Goal: Task Accomplishment & Management: Complete application form

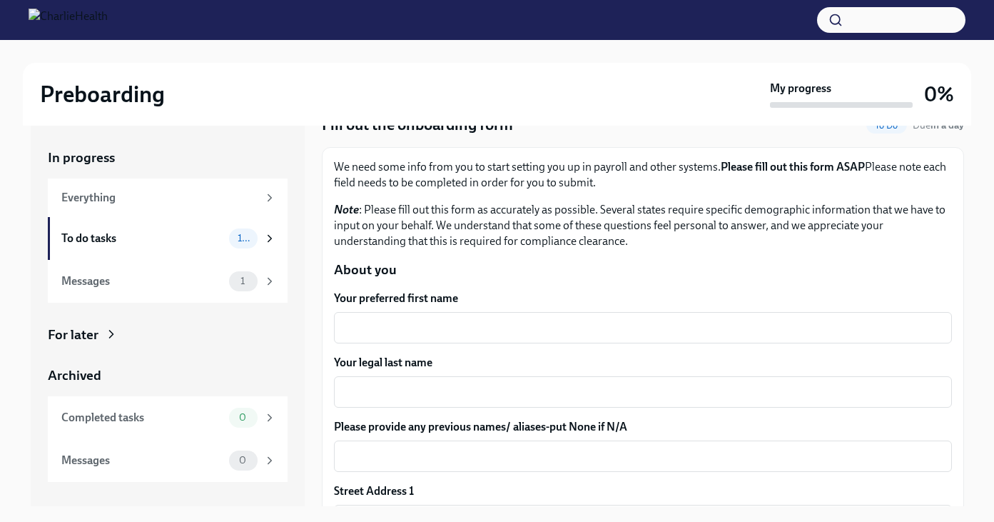
scroll to position [87, 0]
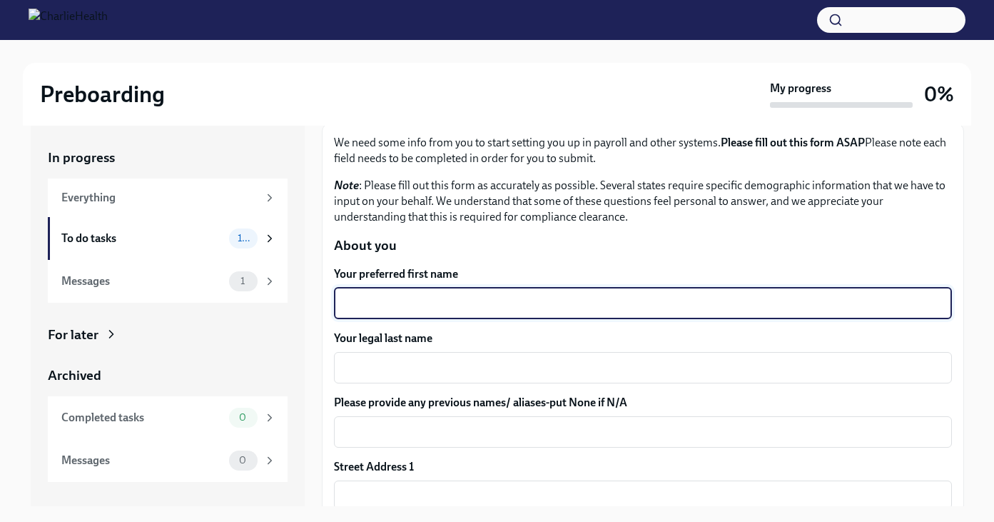
click at [417, 304] on textarea "Your preferred first name" at bounding box center [642, 303] width 601 height 17
type textarea "Becca"
click at [422, 370] on textarea "Your legal last name" at bounding box center [642, 367] width 601 height 17
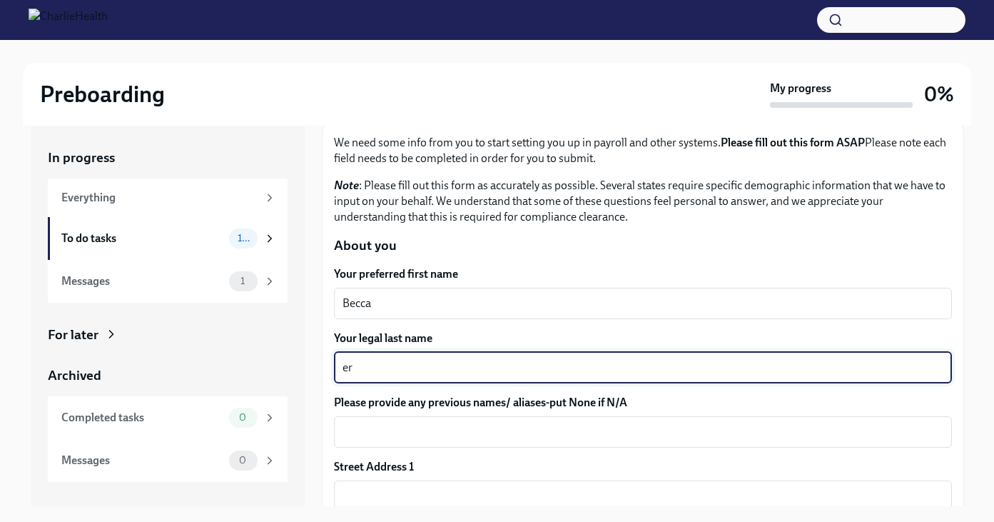
type textarea "e"
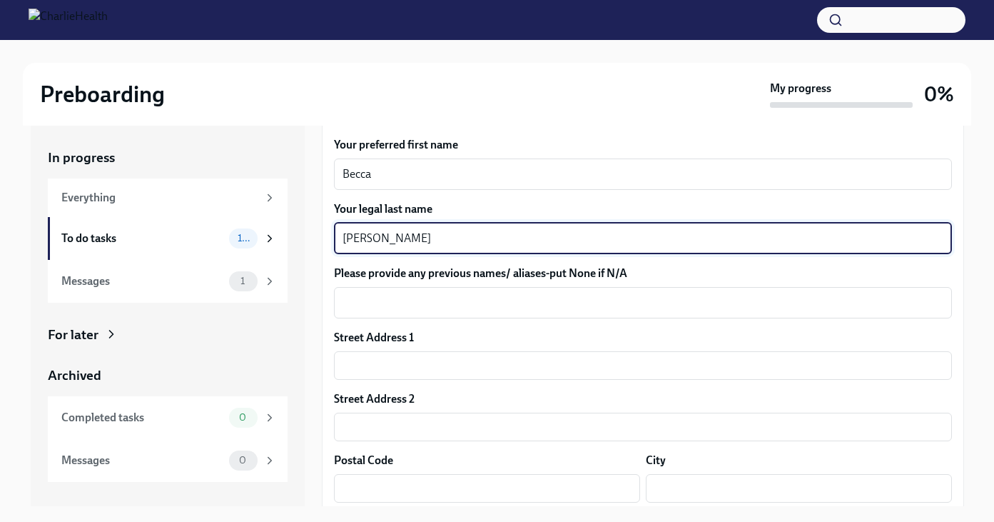
scroll to position [228, 0]
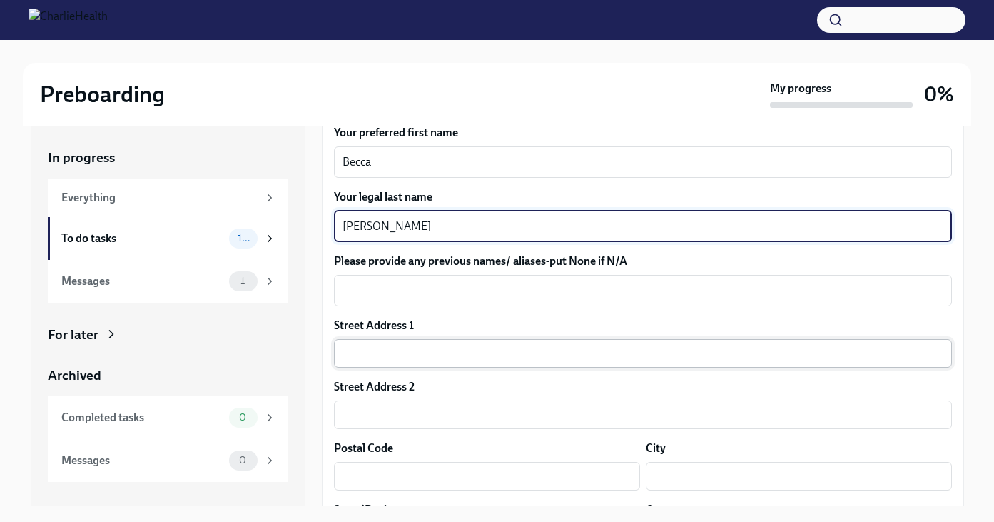
type textarea "[PERSON_NAME]"
click at [423, 355] on input "text" at bounding box center [643, 353] width 618 height 29
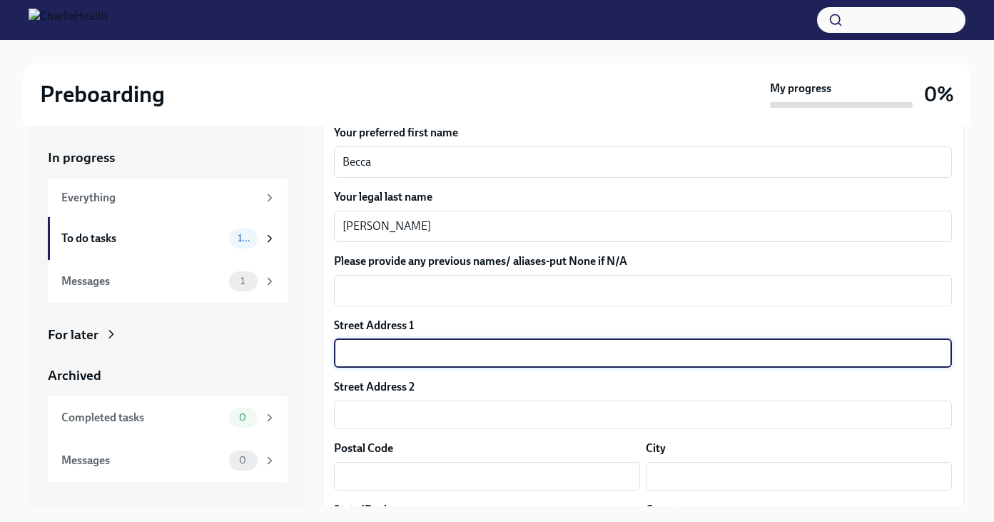
type input "[STREET_ADDRESS][US_STATE]"
type input "11210"
type input "[GEOGRAPHIC_DATA]"
type input "NY"
type input "US"
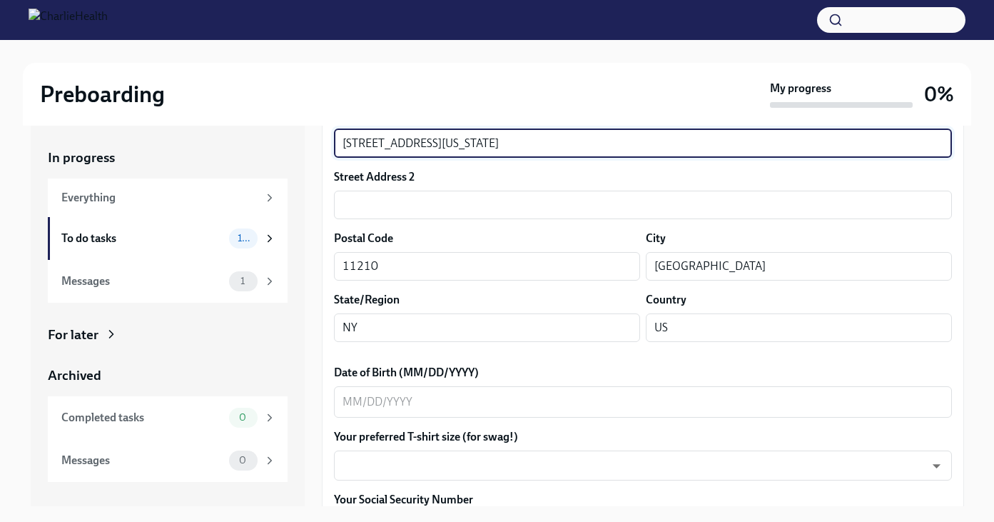
scroll to position [445, 0]
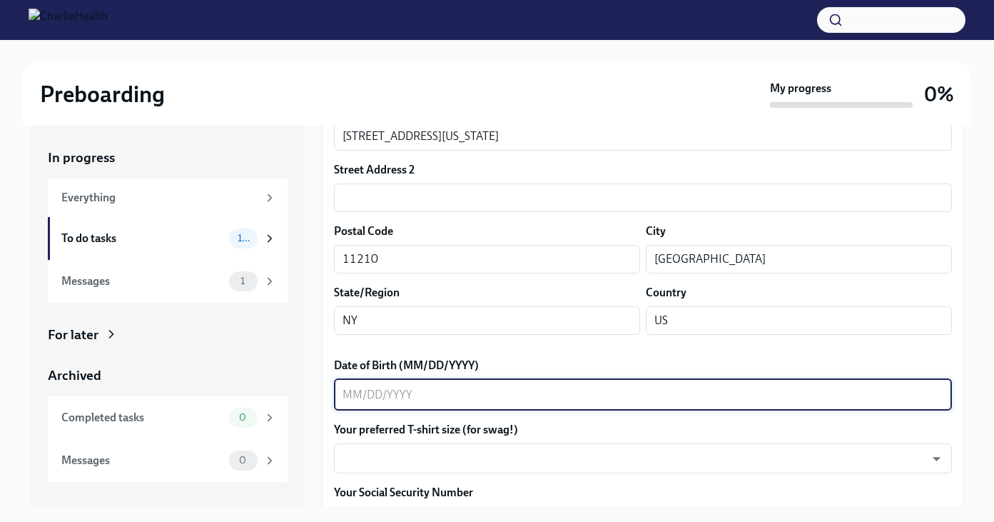
click at [458, 398] on textarea "Date of Birth (MM/DD/YYYY)" at bounding box center [642, 394] width 601 height 17
type textarea "[DATE]"
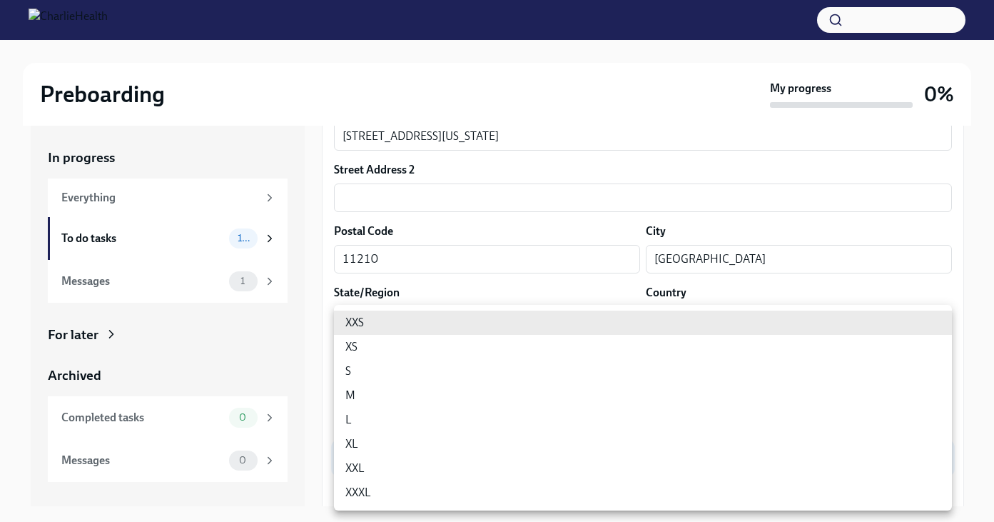
click at [459, 462] on body "Preboarding My progress 0% In progress Everything To do tasks 10 Messages 1 For…" at bounding box center [497, 273] width 994 height 546
click at [405, 393] on li "M" at bounding box center [643, 395] width 618 height 24
type input "wd3N6mQyWZ"
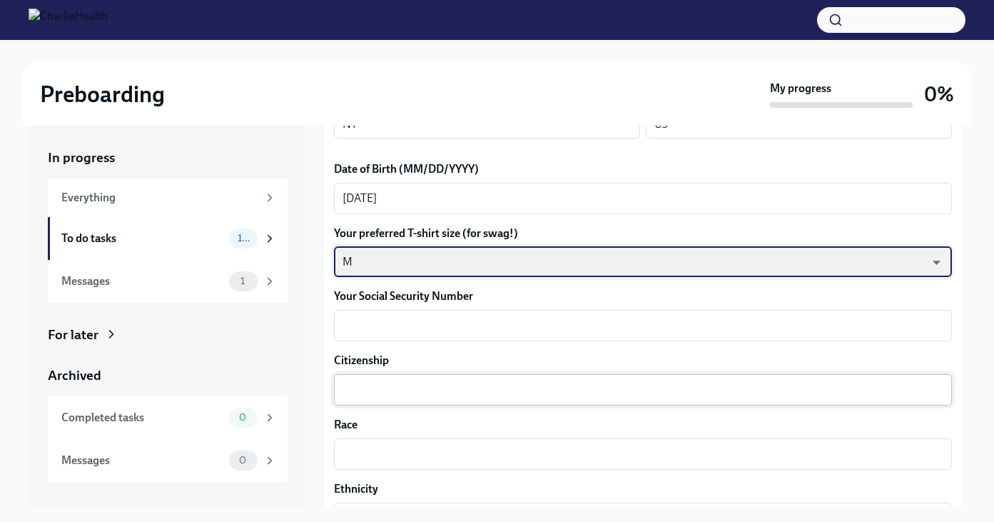
scroll to position [655, 0]
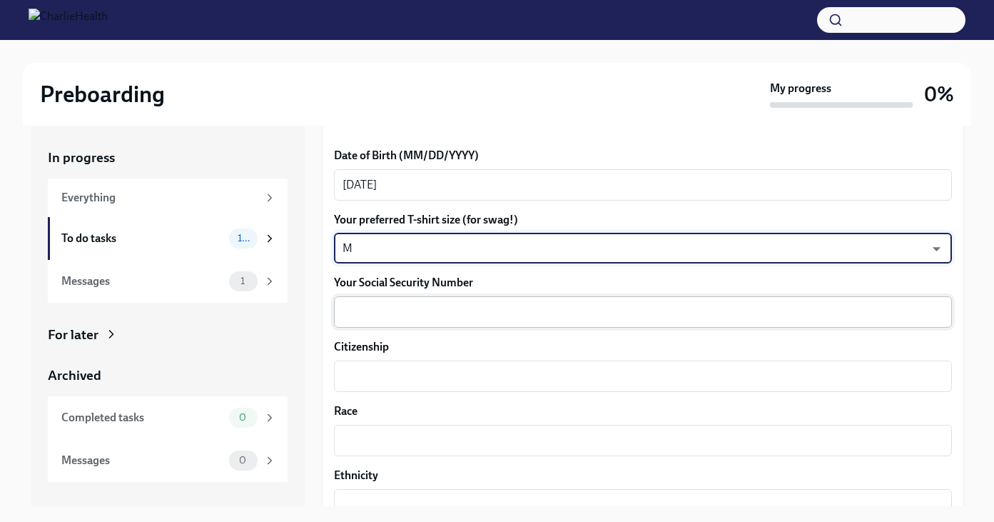
click at [388, 308] on textarea "Your Social Security Number" at bounding box center [642, 311] width 601 height 17
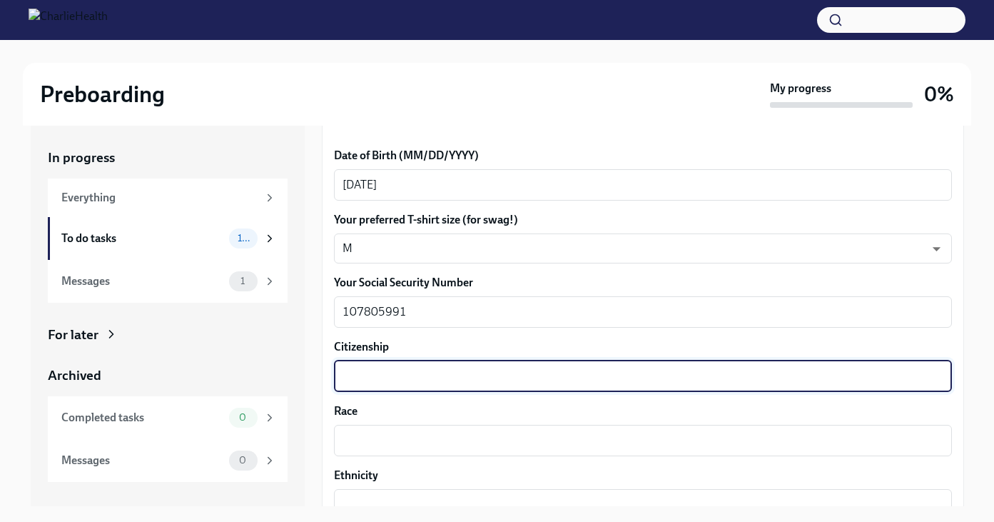
click at [395, 378] on textarea "Citizenship" at bounding box center [642, 375] width 601 height 17
click at [362, 313] on textarea "107805991" at bounding box center [642, 311] width 601 height 17
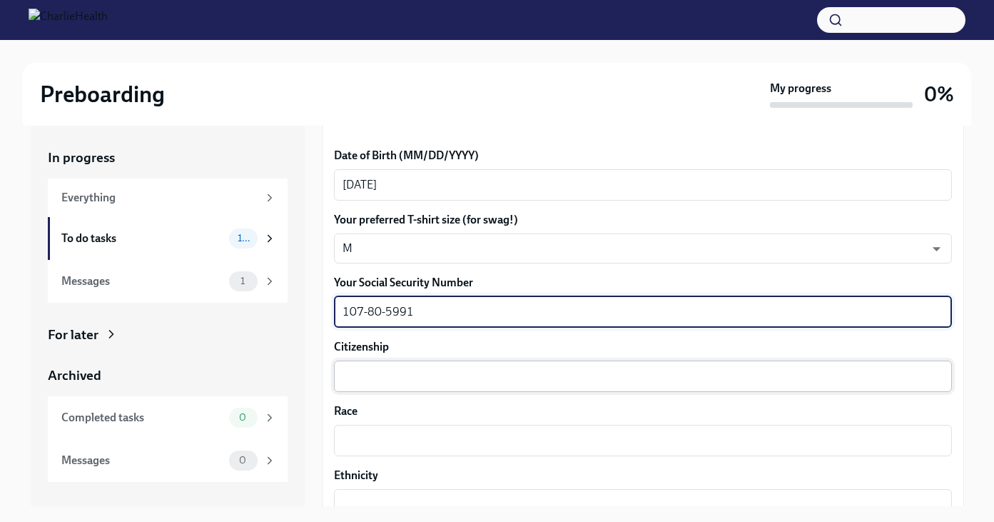
type textarea "107-80-5991"
click at [350, 376] on textarea "Citizenship" at bounding box center [642, 375] width 601 height 17
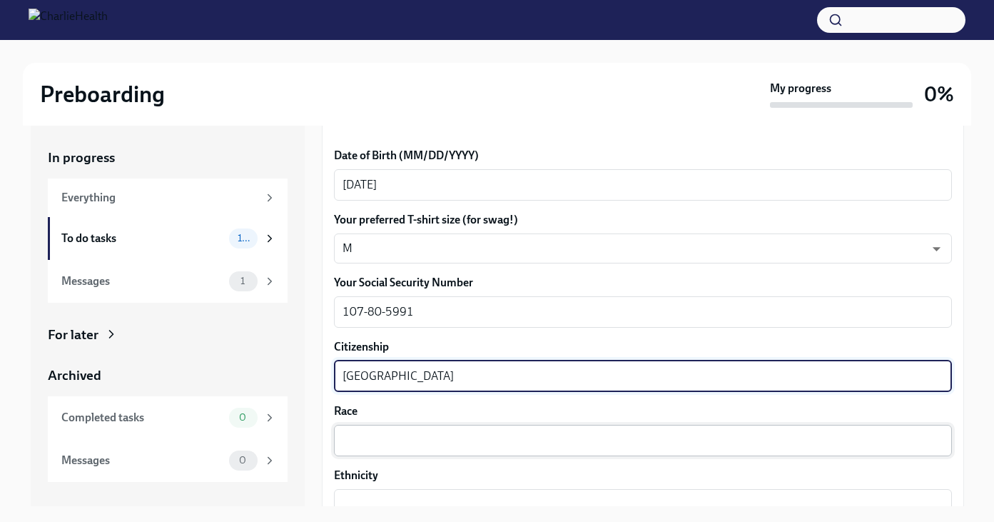
type textarea "[GEOGRAPHIC_DATA]"
click at [383, 437] on textarea "Race" at bounding box center [642, 440] width 601 height 17
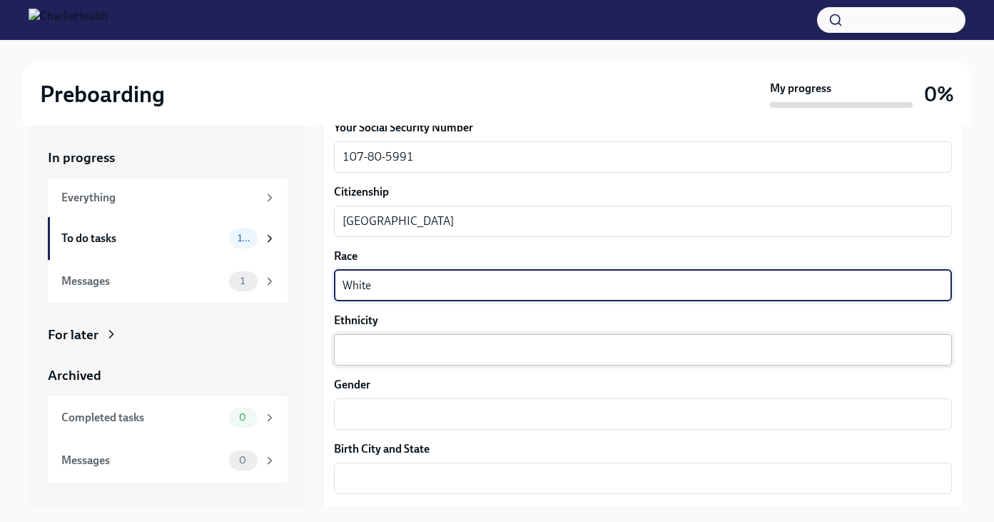
scroll to position [820, 0]
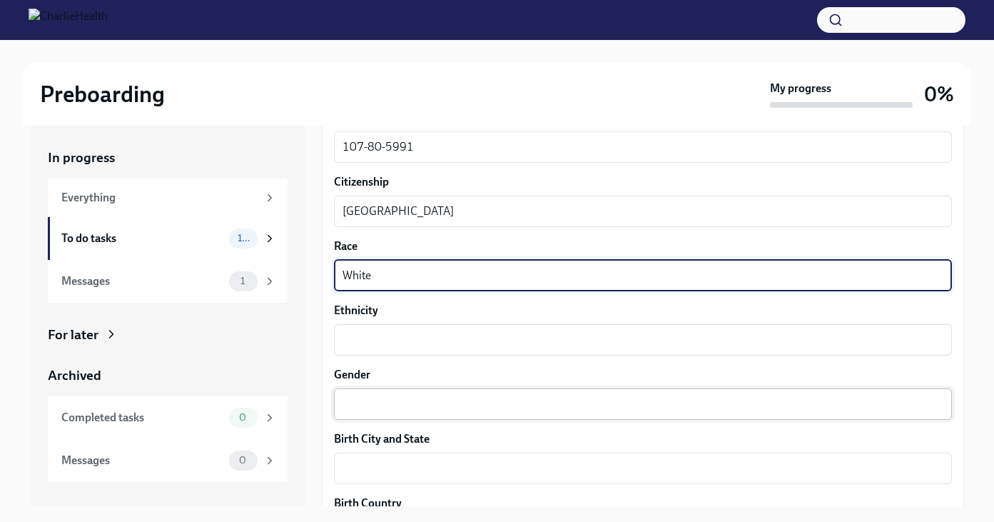
type textarea "White"
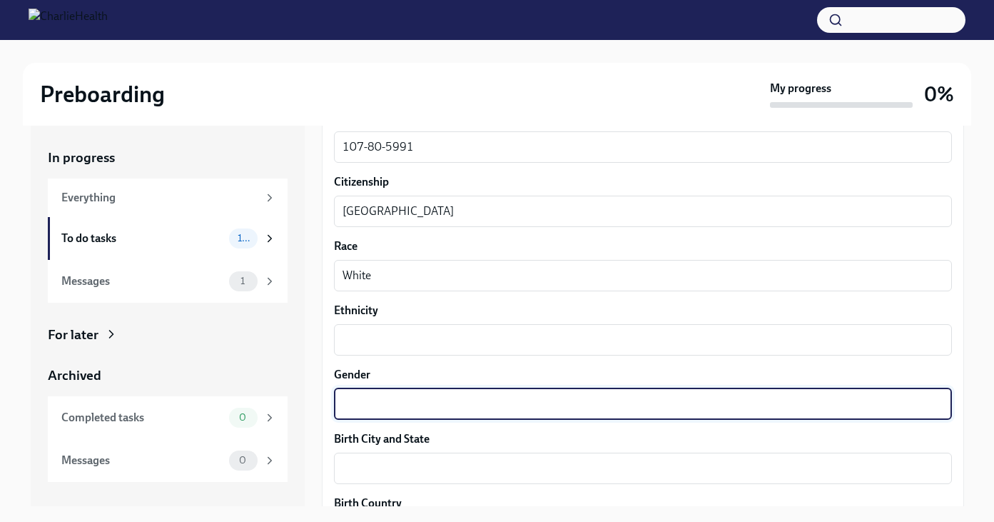
click at [382, 409] on textarea "Gender" at bounding box center [642, 403] width 601 height 17
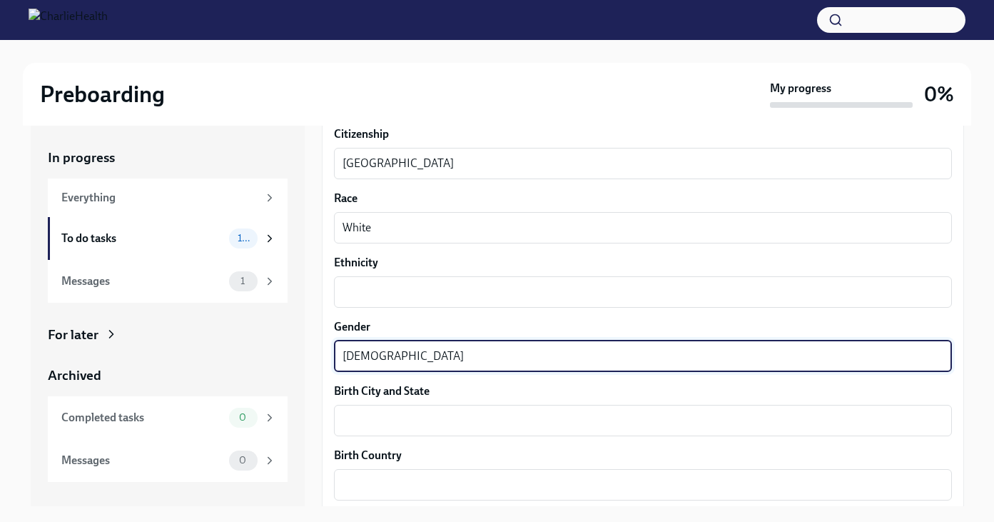
scroll to position [879, 0]
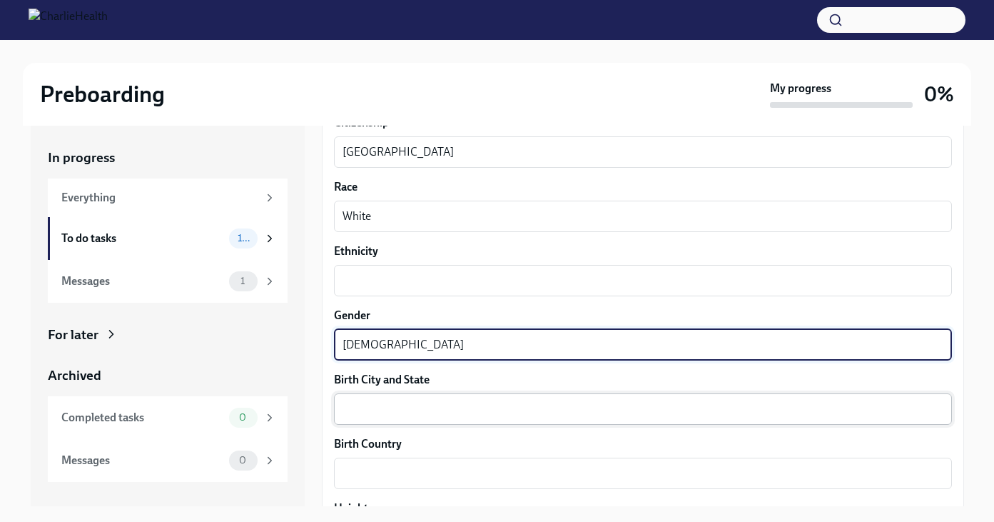
type textarea "[DEMOGRAPHIC_DATA]"
click at [357, 415] on textarea "Birth City and State" at bounding box center [642, 408] width 601 height 17
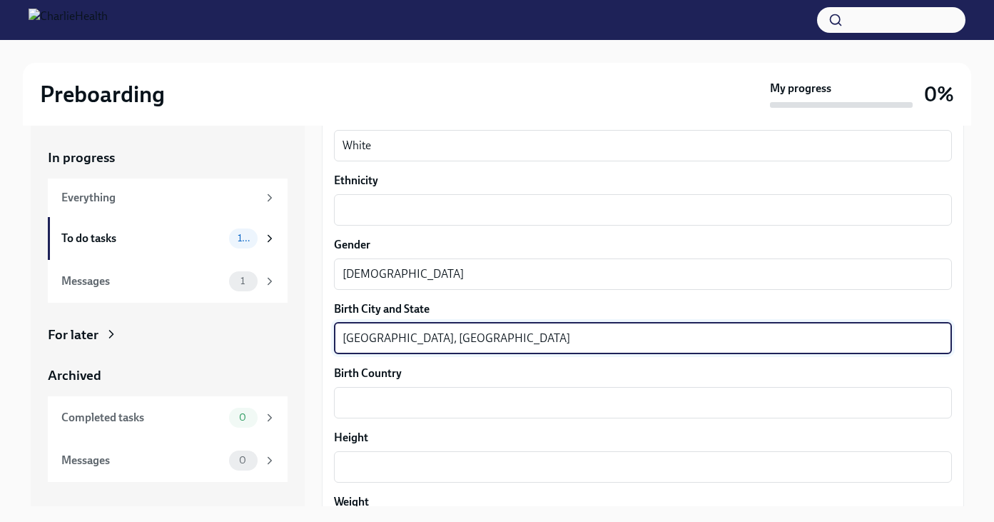
scroll to position [976, 0]
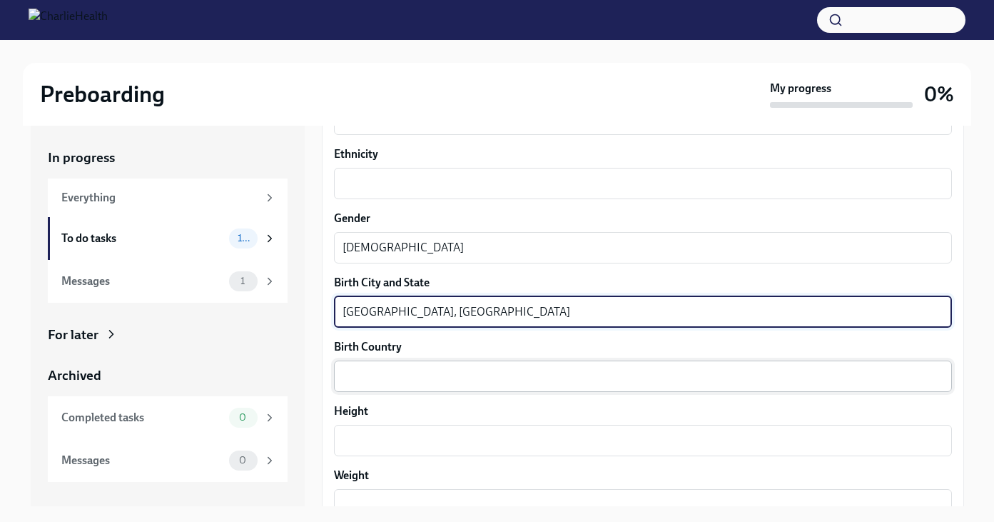
type textarea "[GEOGRAPHIC_DATA], [GEOGRAPHIC_DATA]"
click at [347, 389] on div "x ​" at bounding box center [643, 375] width 618 height 31
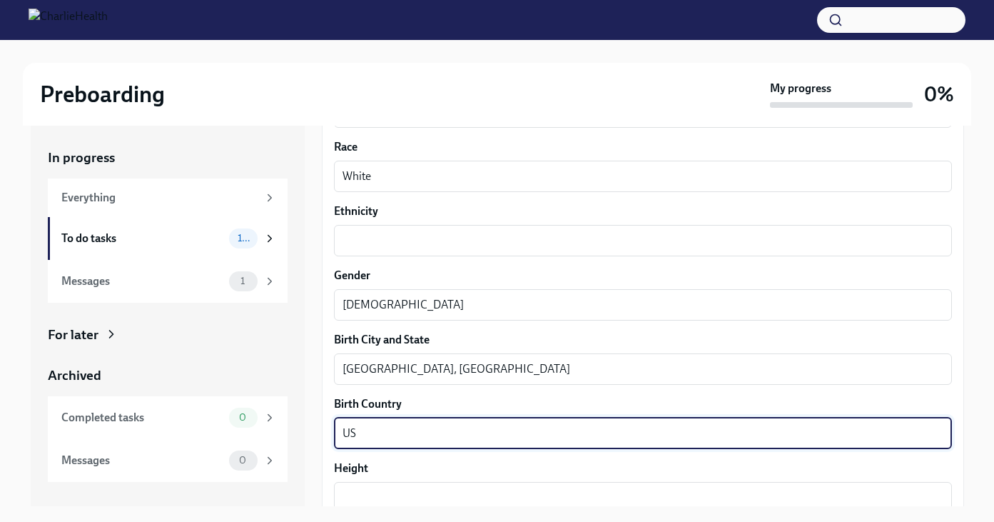
scroll to position [890, 0]
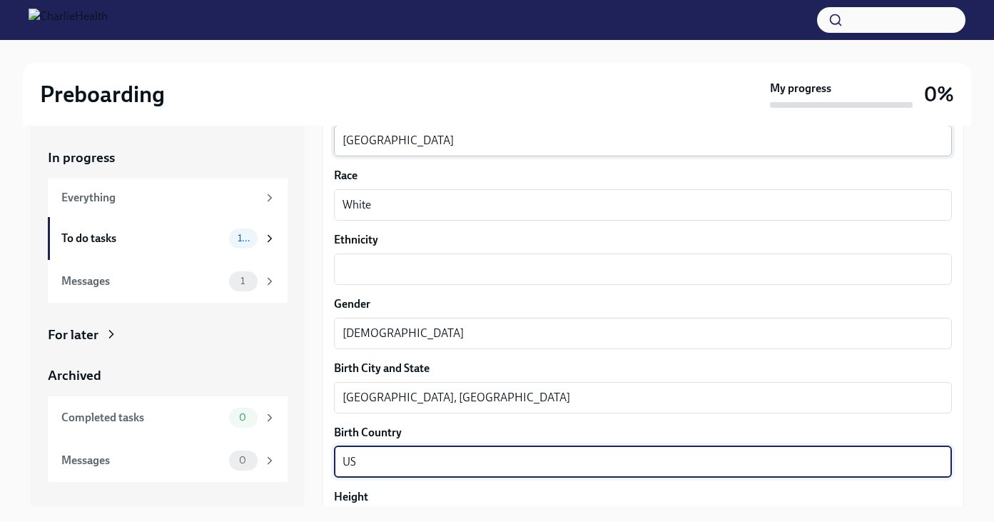
type textarea "US"
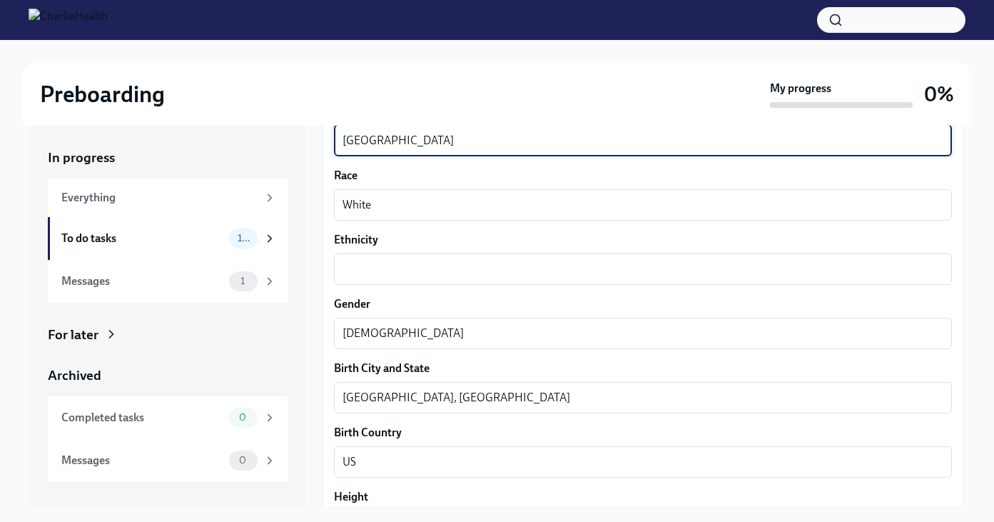
click at [383, 136] on textarea "[GEOGRAPHIC_DATA]" at bounding box center [642, 140] width 601 height 17
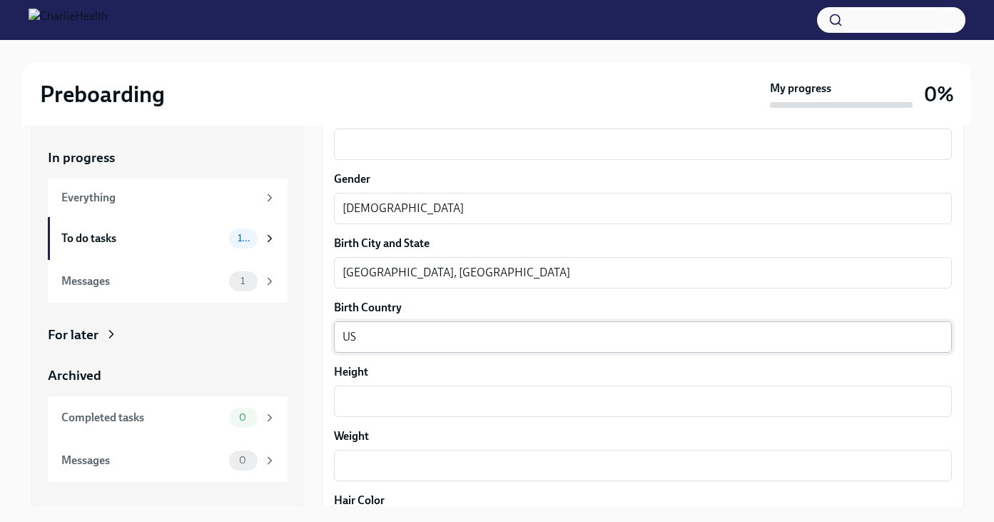
scroll to position [1021, 0]
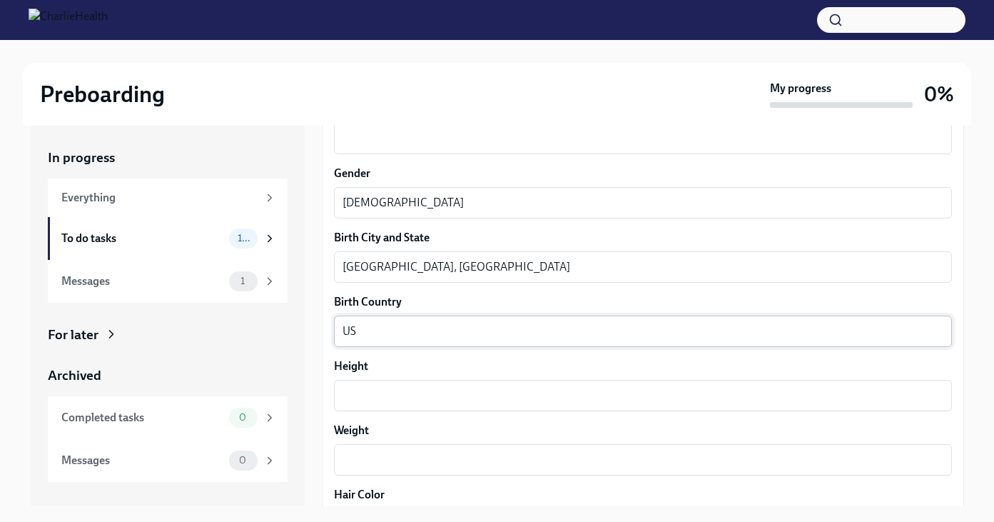
type textarea "US"
click at [389, 403] on textarea "Height" at bounding box center [642, 395] width 601 height 17
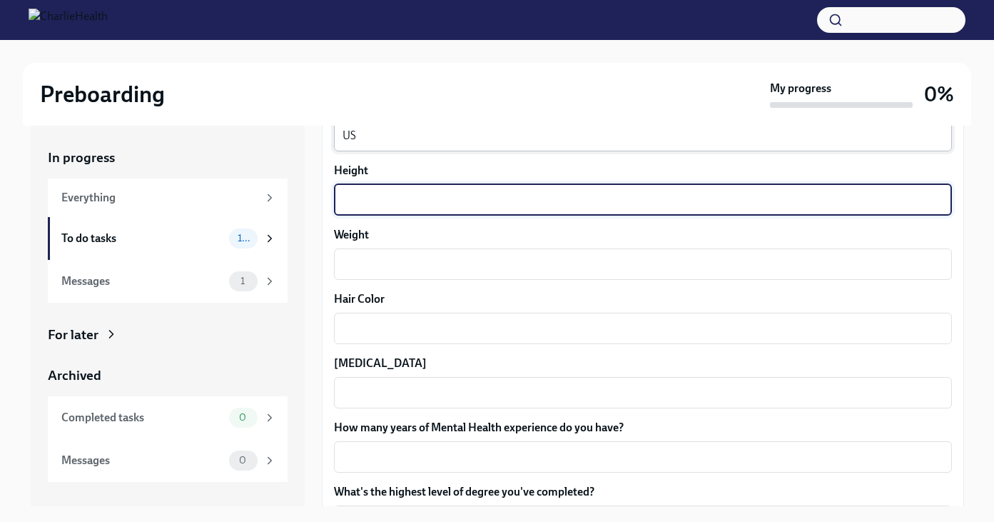
scroll to position [1296, 0]
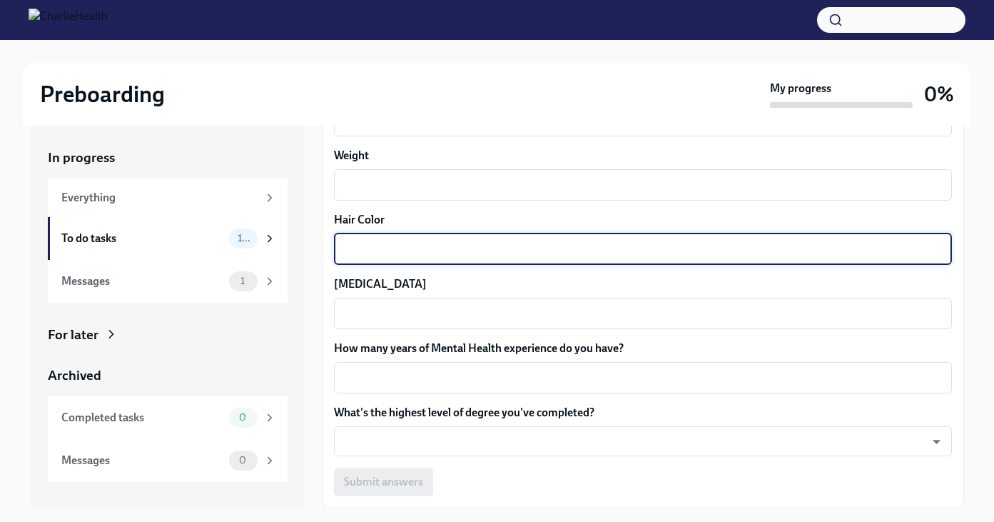
click at [383, 246] on textarea "Hair Color" at bounding box center [642, 248] width 601 height 17
type textarea "Red"
click at [383, 316] on textarea "[MEDICAL_DATA]" at bounding box center [642, 313] width 601 height 17
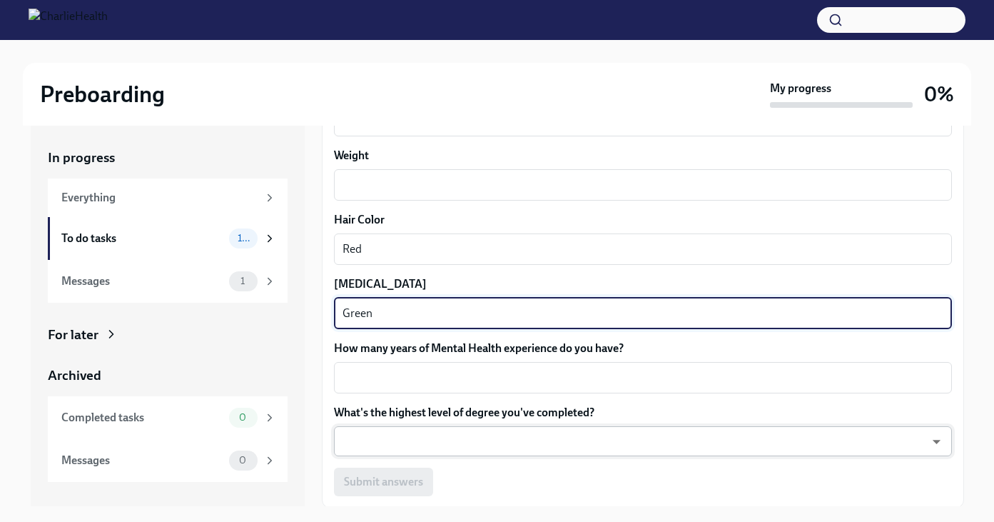
type textarea "Green"
click at [417, 440] on body "Preboarding My progress 0% In progress Everything To do tasks 10 Messages 1 For…" at bounding box center [497, 273] width 994 height 546
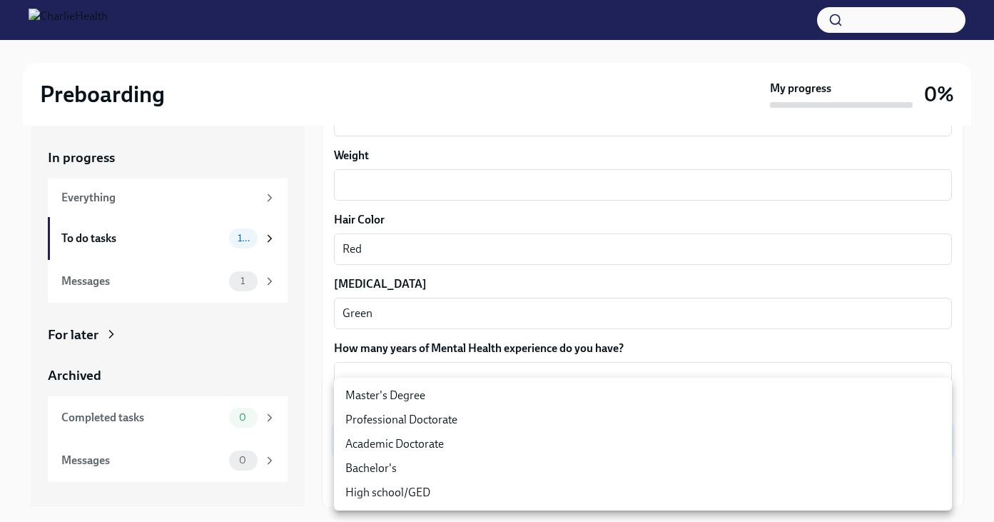
click at [417, 401] on li "Master's Degree" at bounding box center [643, 395] width 618 height 24
type input "2vBr-ghkD"
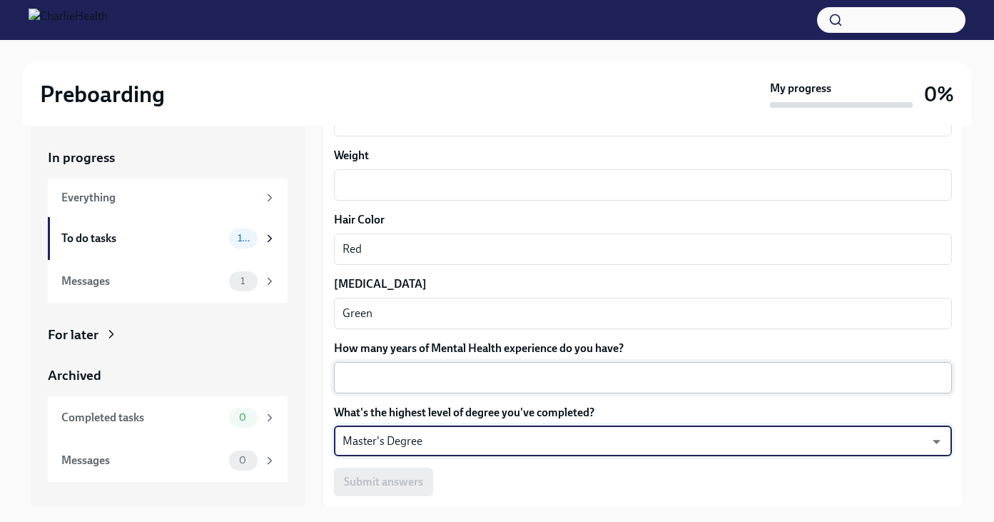
click at [397, 381] on textarea "How many years of Mental Health experience do you have?" at bounding box center [642, 377] width 601 height 17
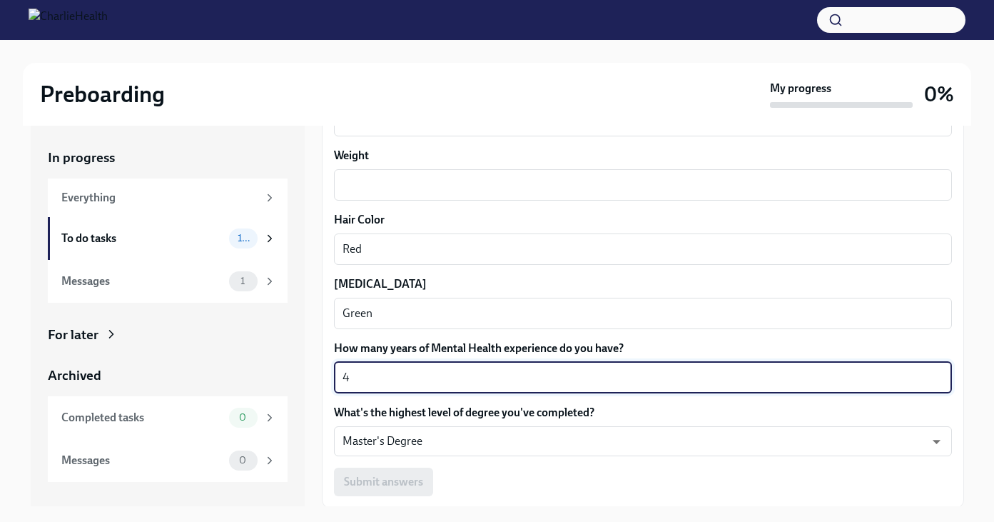
type textarea "4"
click at [498, 482] on div "Submit answers" at bounding box center [643, 481] width 618 height 29
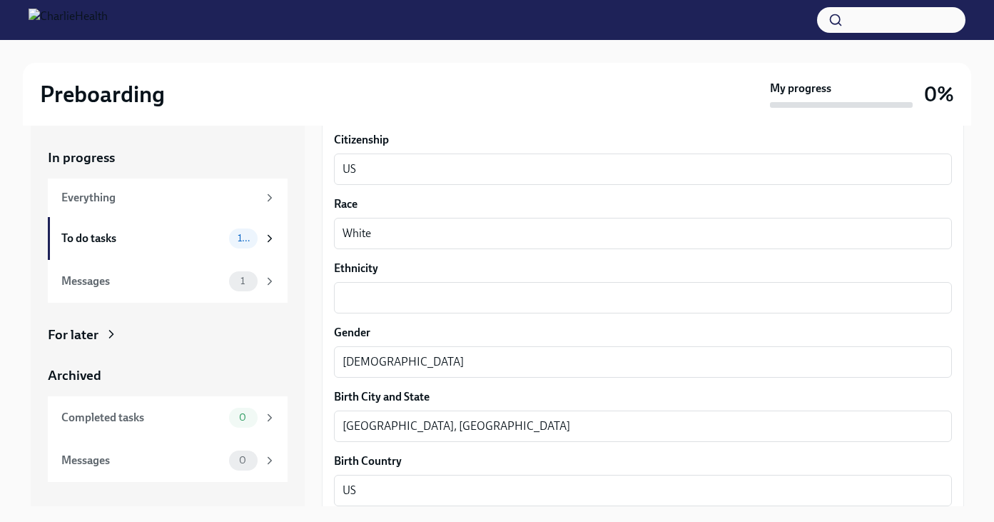
scroll to position [858, 0]
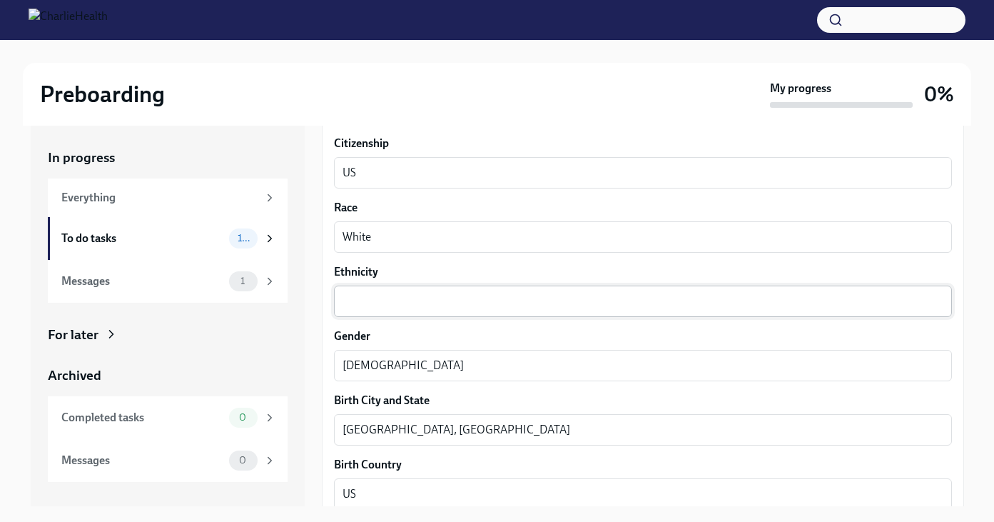
click at [417, 298] on textarea "Ethnicity" at bounding box center [642, 301] width 601 height 17
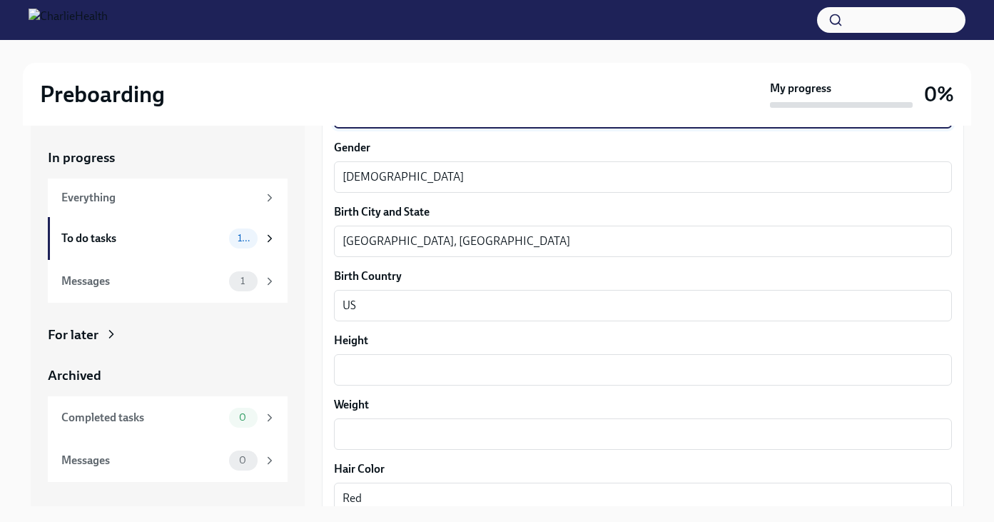
scroll to position [1090, 0]
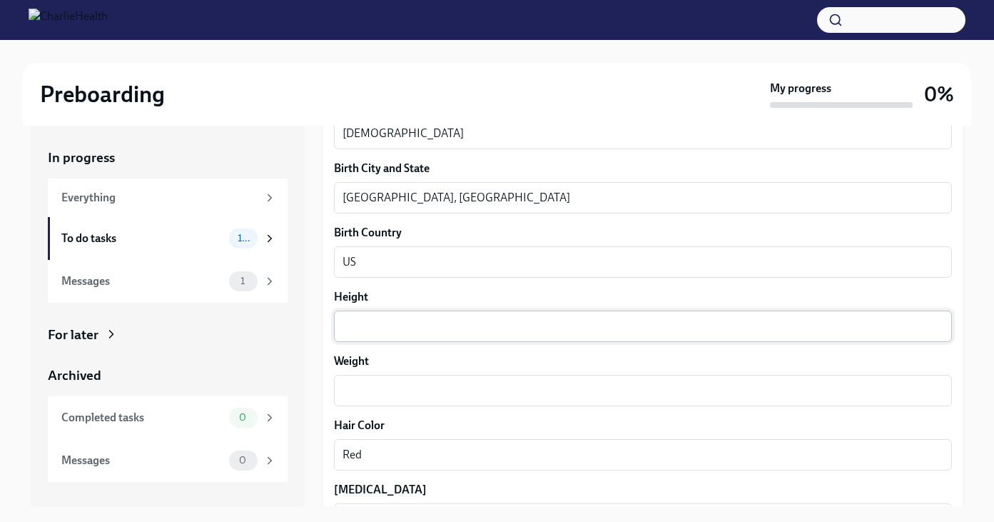
type textarea "N/A"
click at [386, 329] on textarea "Height" at bounding box center [642, 326] width 601 height 17
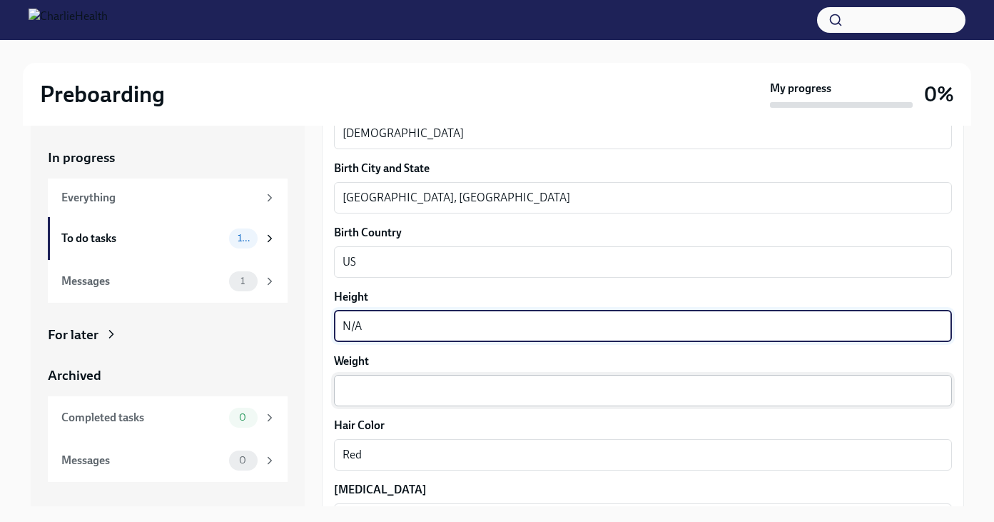
type textarea "N/A"
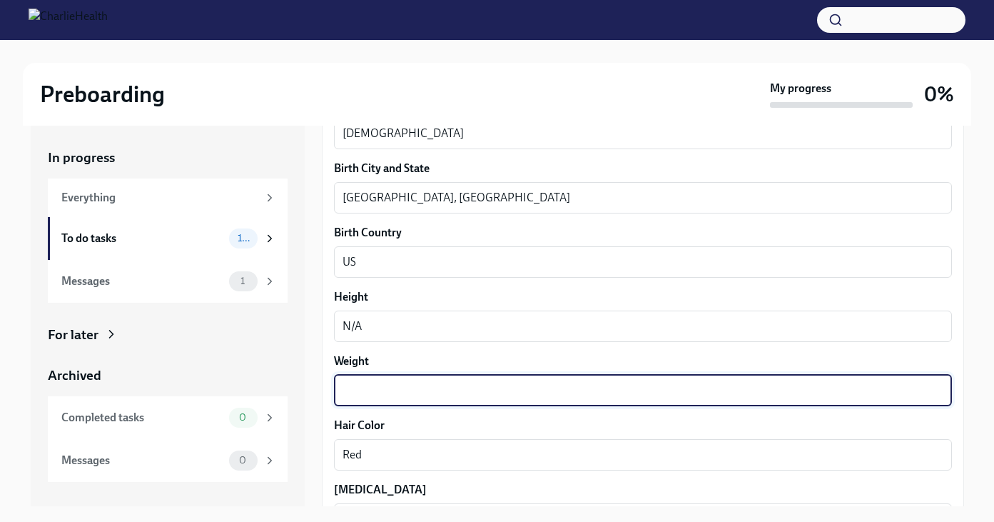
click at [368, 395] on textarea "Weight" at bounding box center [642, 390] width 601 height 17
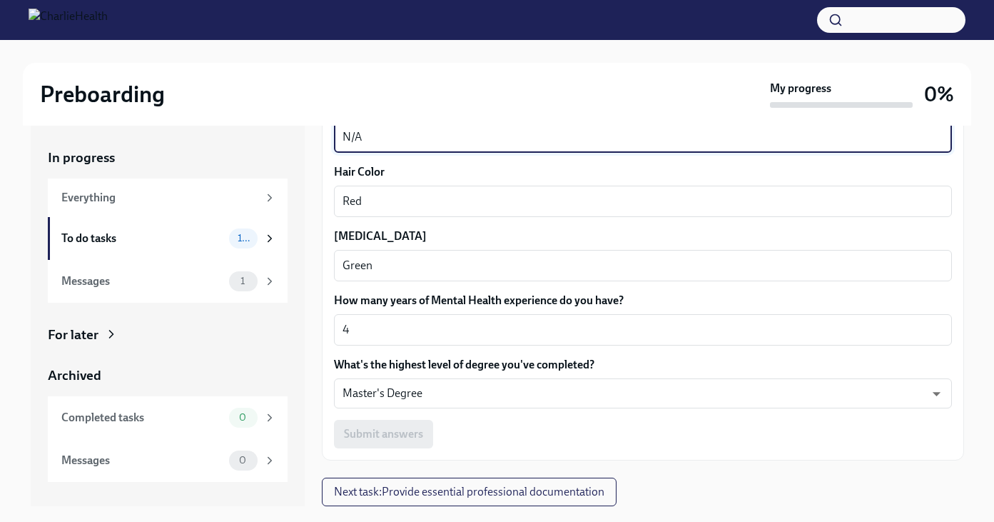
type textarea "N/A"
click at [448, 433] on div "Submit answers" at bounding box center [643, 434] width 618 height 29
click at [388, 443] on div "Submit answers" at bounding box center [643, 434] width 618 height 29
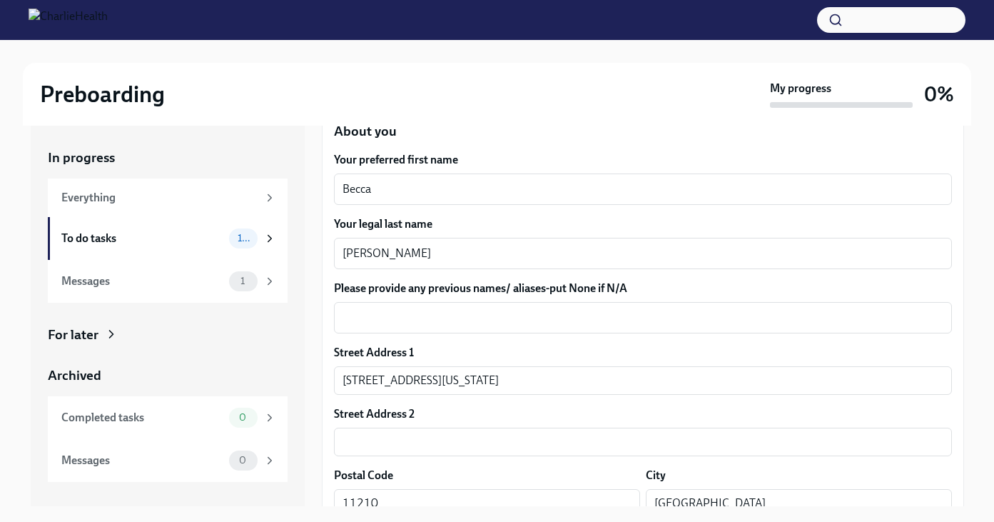
scroll to position [172, 0]
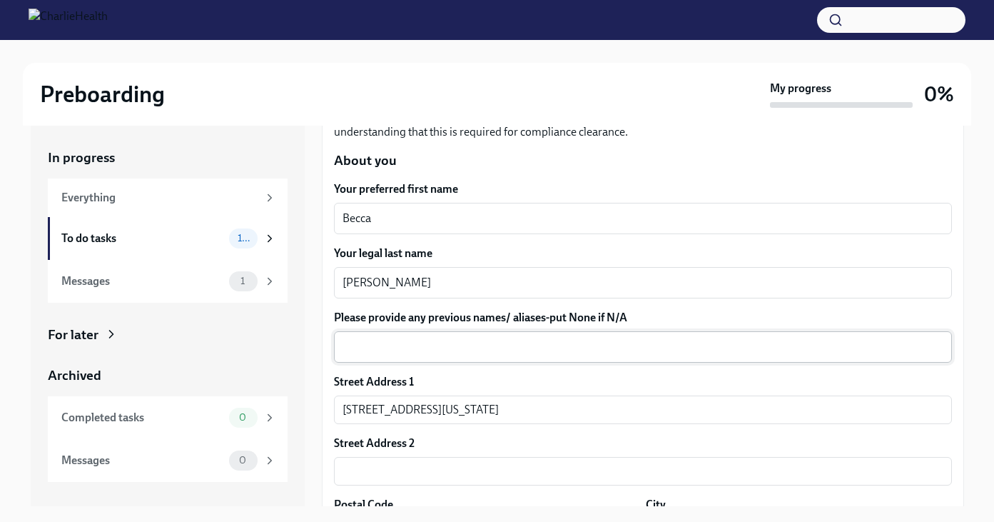
click at [442, 350] on textarea "Please provide any previous names/ aliases-put None if N/A" at bounding box center [642, 346] width 601 height 17
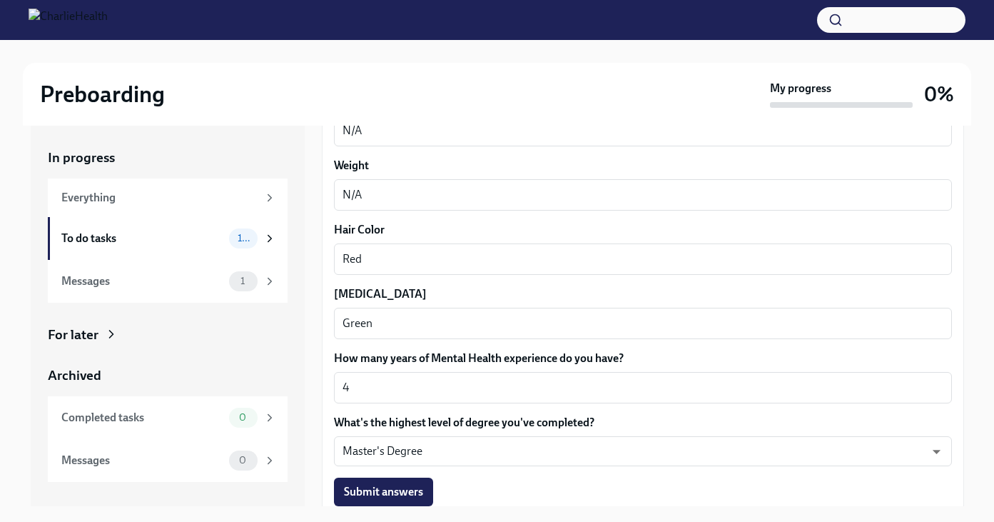
scroll to position [1344, 0]
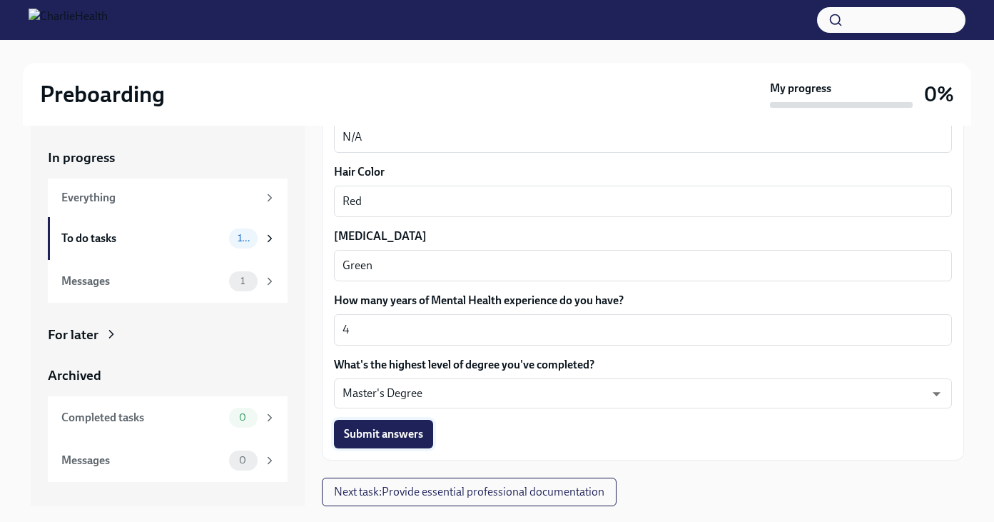
type textarea "N/A"
click at [411, 438] on span "Submit answers" at bounding box center [383, 434] width 79 height 14
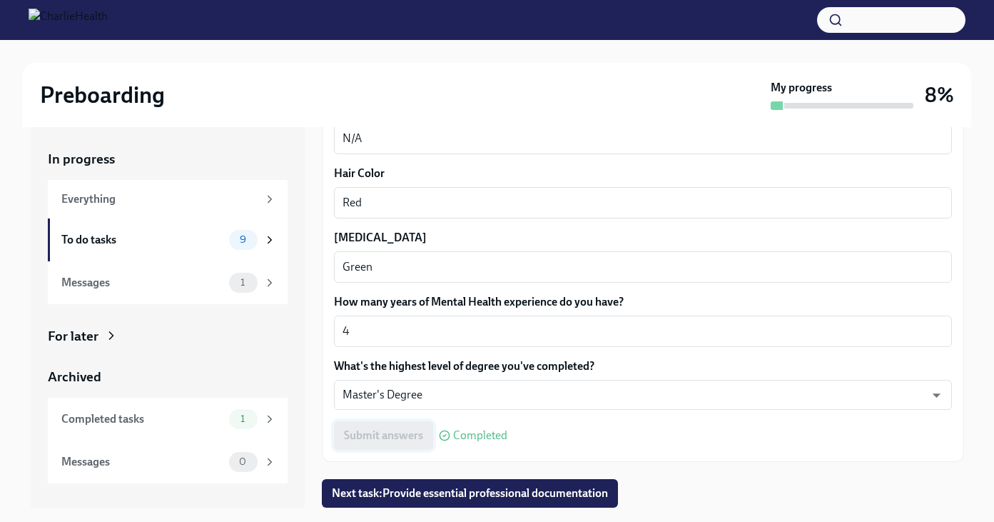
scroll to position [26, 0]
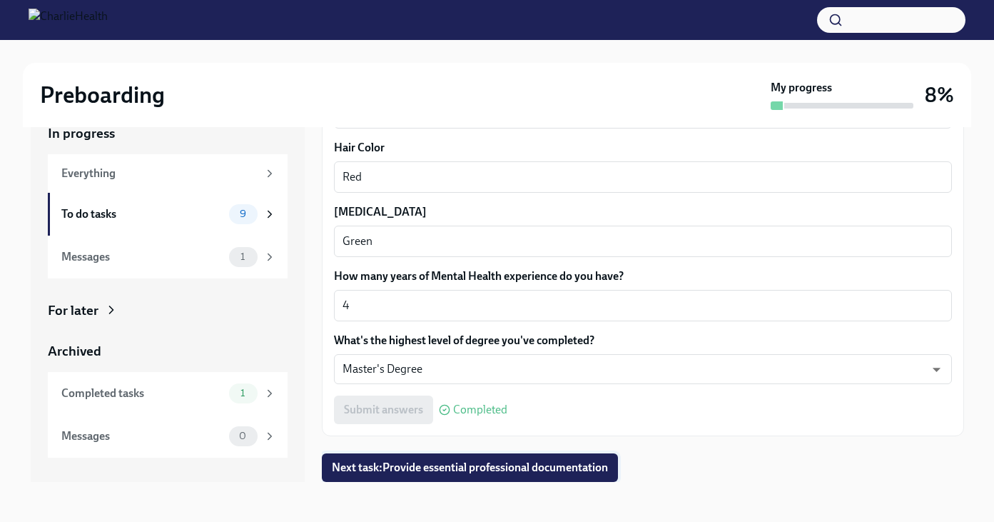
click at [426, 474] on span "Next task : Provide essential professional documentation" at bounding box center [470, 467] width 276 height 14
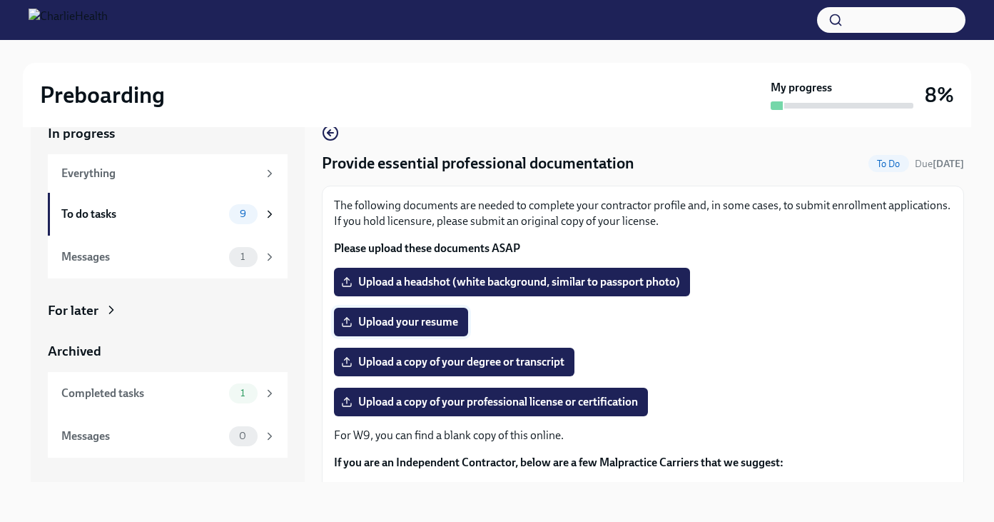
click at [388, 327] on span "Upload your resume" at bounding box center [401, 322] width 114 height 14
click at [0, 0] on input "Upload your resume" at bounding box center [0, 0] width 0 height 0
click at [507, 412] on label "Upload a copy of your professional license or certification" at bounding box center [491, 401] width 314 height 29
click at [0, 0] on input "Upload a copy of your professional license or certification" at bounding box center [0, 0] width 0 height 0
click at [431, 368] on span "Upload a copy of your degree or transcript" at bounding box center [454, 362] width 220 height 14
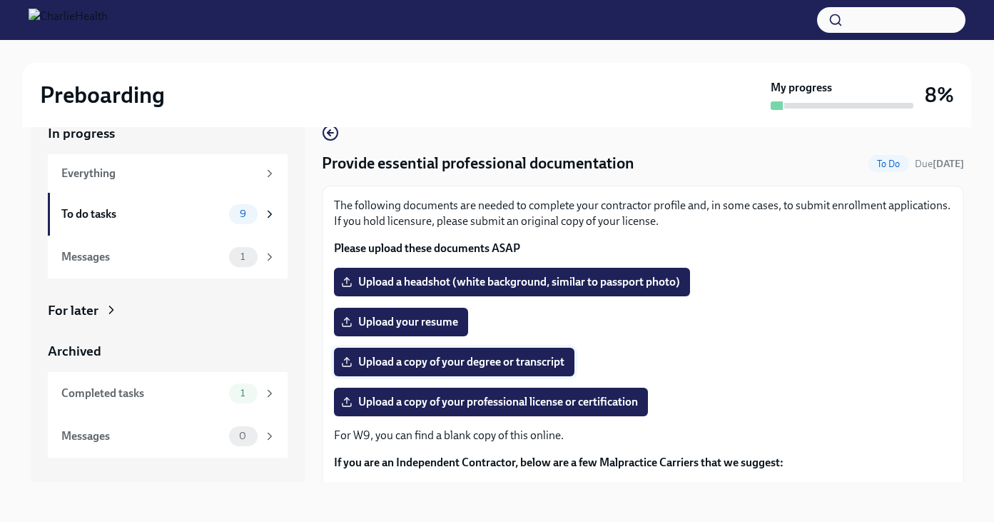
click at [0, 0] on input "Upload a copy of your degree or transcript" at bounding box center [0, 0] width 0 height 0
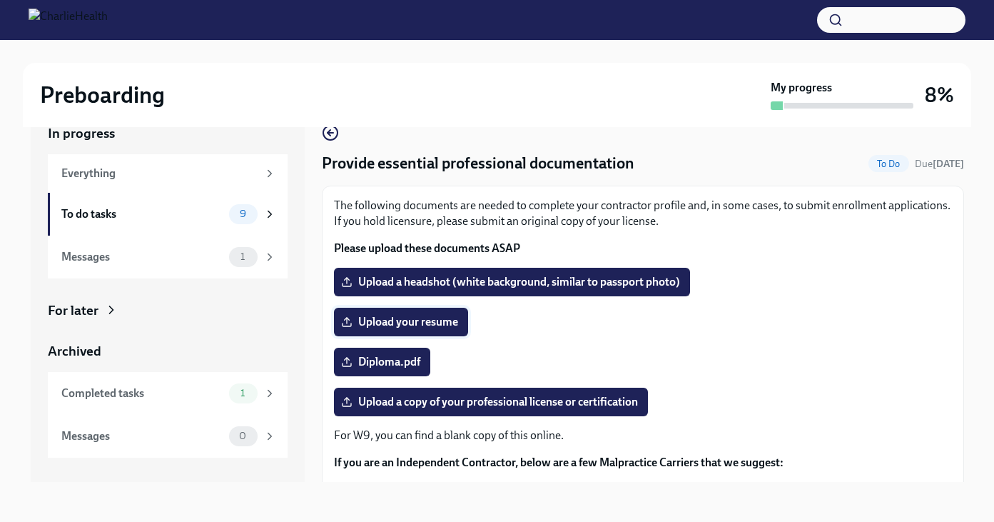
click at [438, 323] on span "Upload your resume" at bounding box center [401, 322] width 114 height 14
click at [0, 0] on input "Upload your resume" at bounding box center [0, 0] width 0 height 0
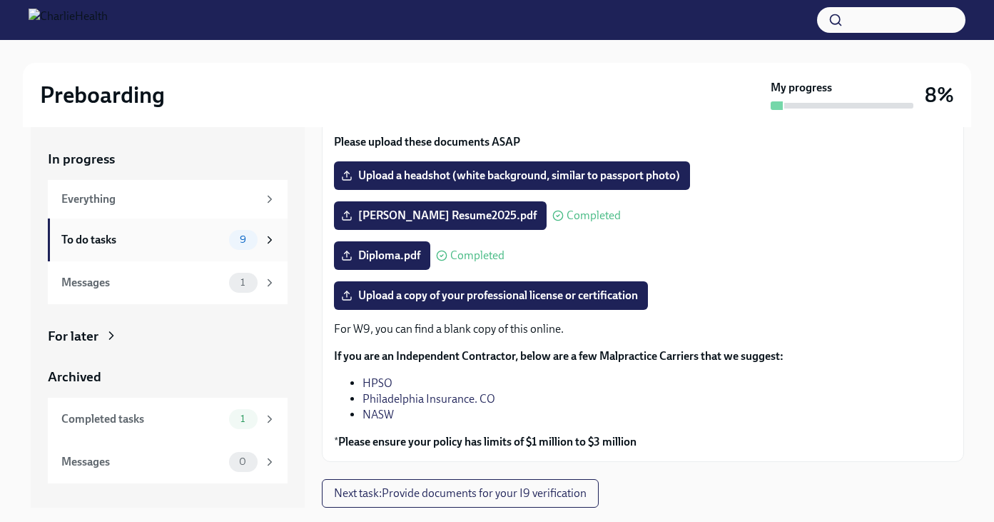
click at [216, 239] on div "To do tasks" at bounding box center [142, 240] width 162 height 16
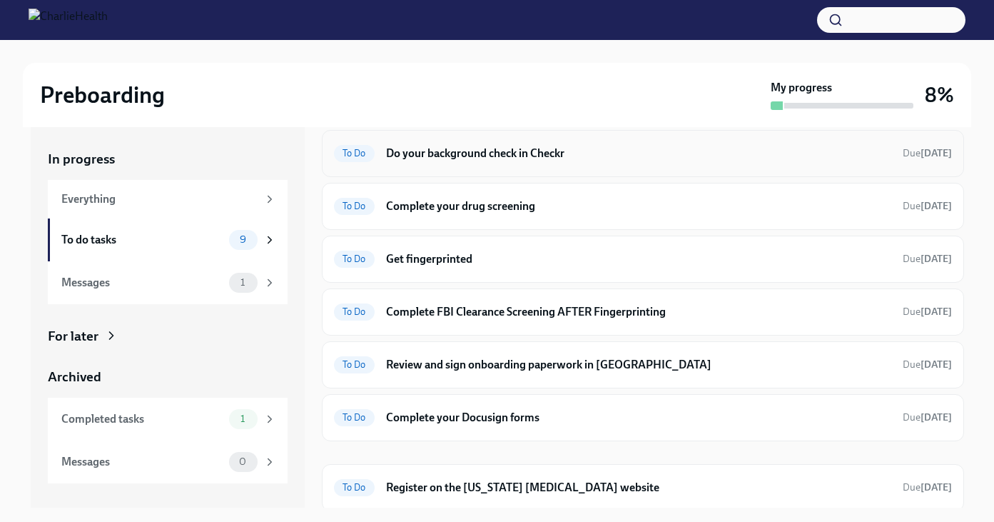
scroll to position [158, 0]
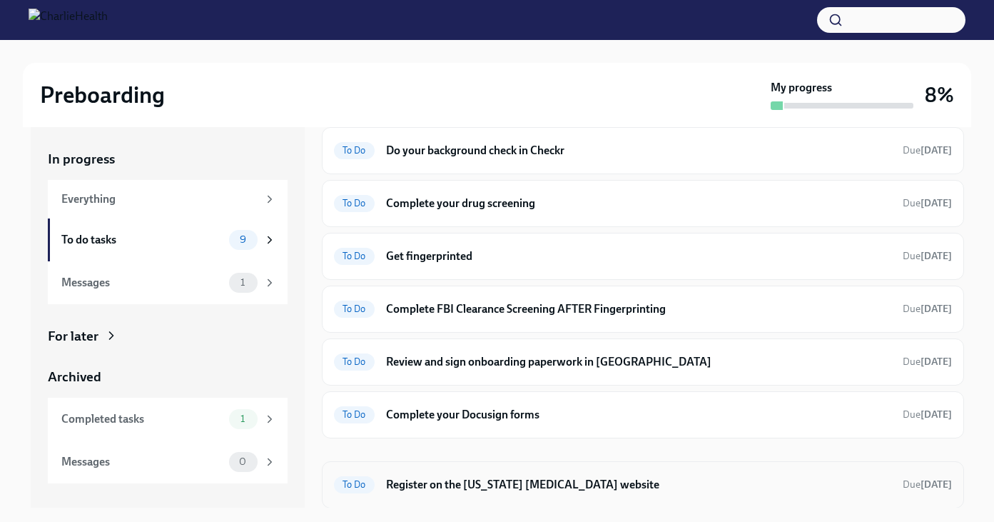
click at [441, 485] on h6 "Register on the [US_STATE] [MEDICAL_DATA] website" at bounding box center [638, 485] width 505 height 16
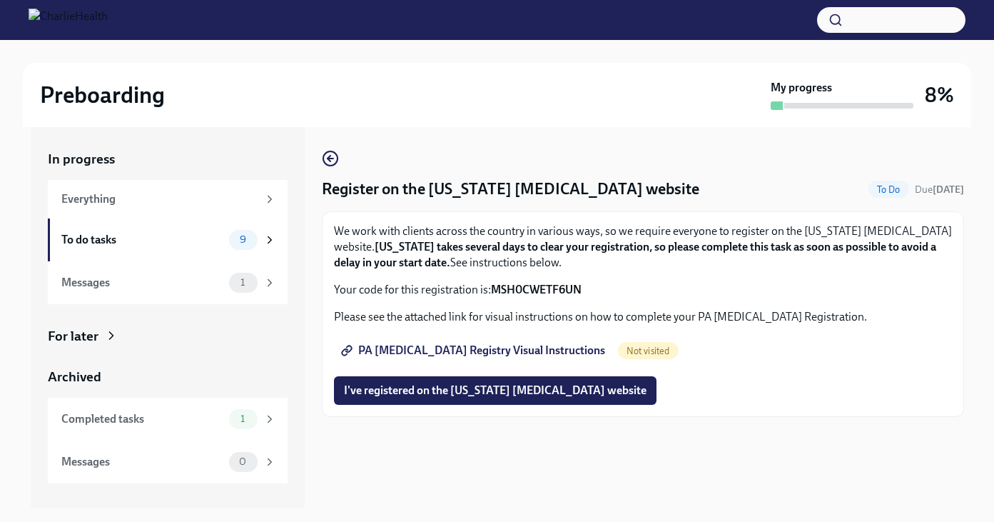
click at [440, 353] on span "PA [MEDICAL_DATA] Registry Visual Instructions" at bounding box center [474, 350] width 261 height 14
